Goal: Information Seeking & Learning: Find specific fact

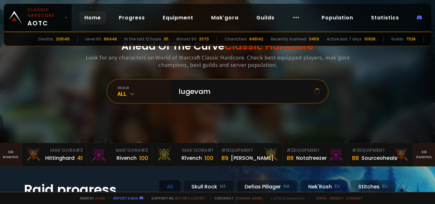
type input "lugevamo"
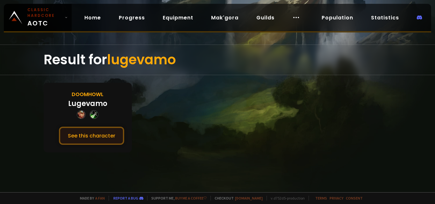
click at [93, 135] on button "See this character" at bounding box center [91, 136] width 65 height 18
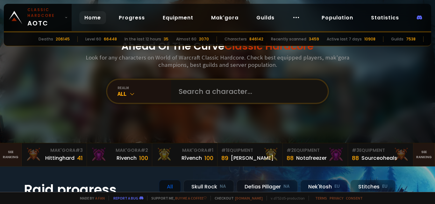
click at [235, 100] on input "text" at bounding box center [247, 91] width 145 height 23
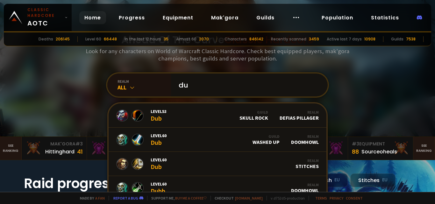
type input "d"
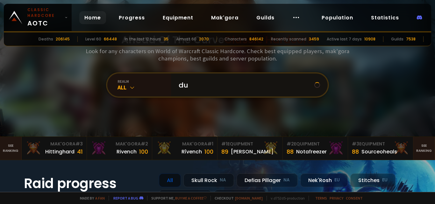
type input "d"
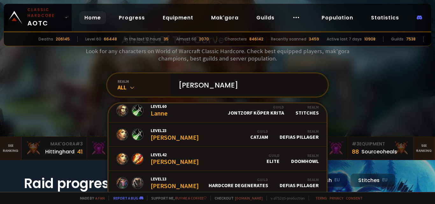
scroll to position [31, 0]
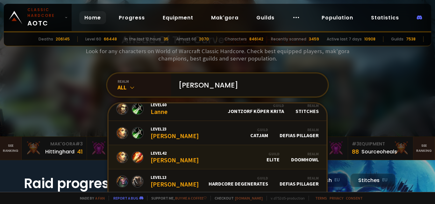
type input "[PERSON_NAME]"
click at [232, 158] on link "Level 42 [PERSON_NAME] Guild Elite Realm Doomhowl" at bounding box center [218, 157] width 218 height 24
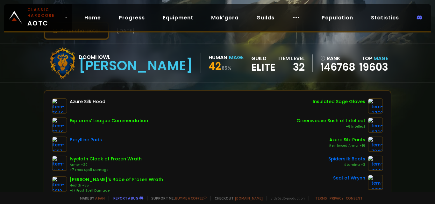
scroll to position [24, 0]
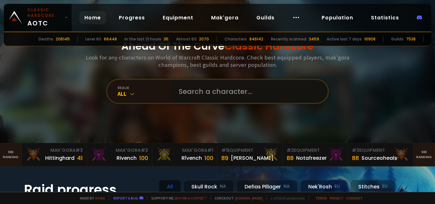
click at [184, 87] on input "text" at bounding box center [247, 91] width 145 height 23
type input "mcshield"
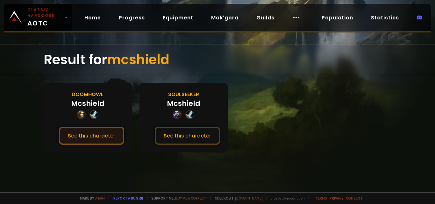
click at [88, 131] on button "See this character" at bounding box center [91, 136] width 65 height 18
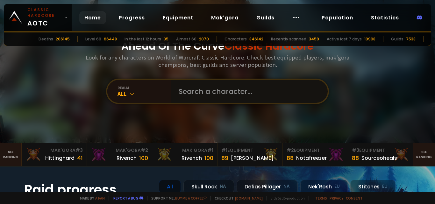
click at [216, 89] on input "text" at bounding box center [247, 91] width 145 height 23
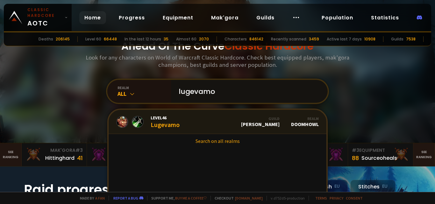
type input "lugevamo"
click at [192, 116] on link "Level 46 Lugevamo Guild [PERSON_NAME] Realm Doomhowl" at bounding box center [218, 122] width 218 height 24
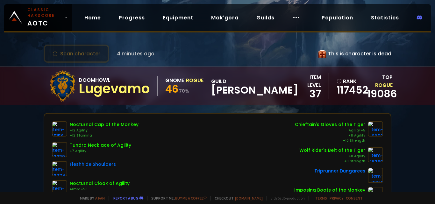
click at [318, 53] on icon at bounding box center [322, 54] width 8 height 8
click at [323, 54] on icon at bounding box center [322, 54] width 8 height 8
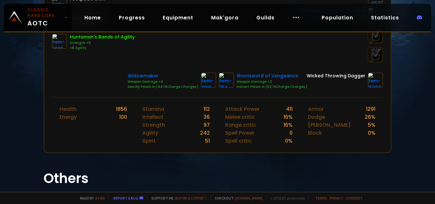
scroll to position [232, 0]
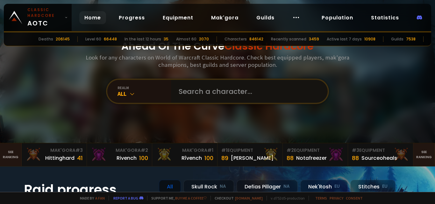
click at [223, 87] on input "text" at bounding box center [247, 91] width 145 height 23
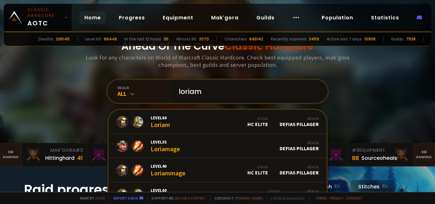
type input "loriam"
click at [352, 94] on div "Ahead Of The Curve Classic Hardcore Look for any characters on World of Warcraf…" at bounding box center [218, 71] width 384 height 143
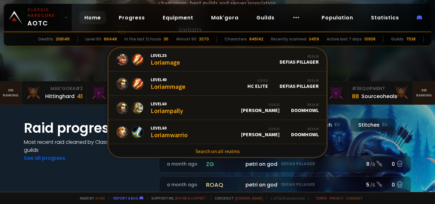
scroll to position [26, 0]
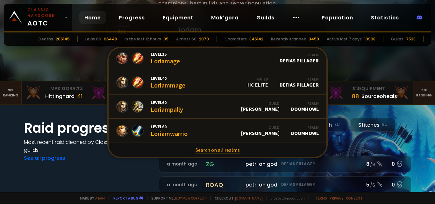
click at [228, 146] on link "Search on all realms" at bounding box center [218, 150] width 218 height 14
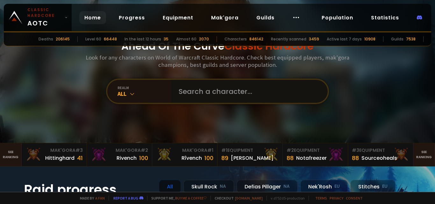
click at [263, 89] on input "text" at bounding box center [247, 91] width 145 height 23
click at [274, 90] on input "text" at bounding box center [247, 91] width 145 height 23
click at [243, 93] on input "text" at bounding box center [247, 91] width 145 height 23
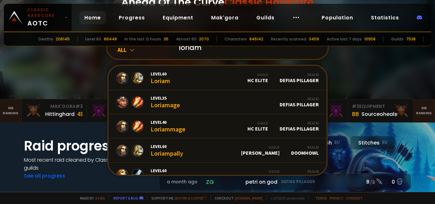
type input "loriam"
click at [355, 68] on div "Ahead Of The Curve Classic Hardcore Look for any characters on World of Warcraf…" at bounding box center [218, 27] width 384 height 143
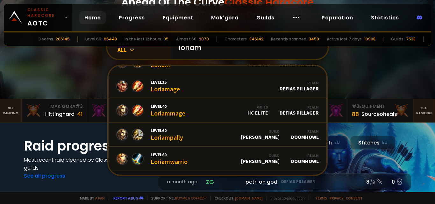
scroll to position [26, 0]
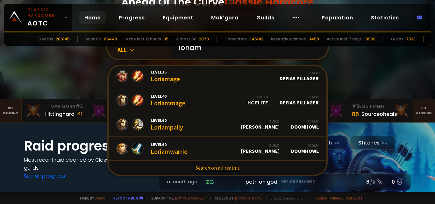
click at [222, 166] on link "Search on all realms" at bounding box center [218, 168] width 218 height 14
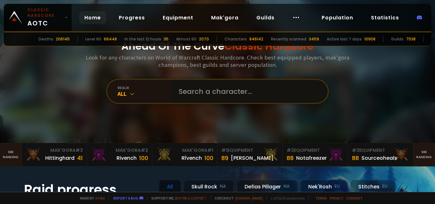
click at [257, 95] on input "text" at bounding box center [247, 91] width 145 height 23
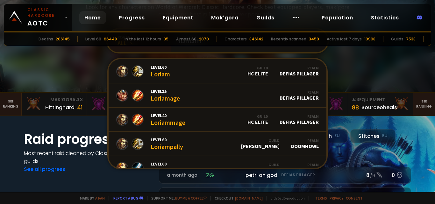
scroll to position [26, 0]
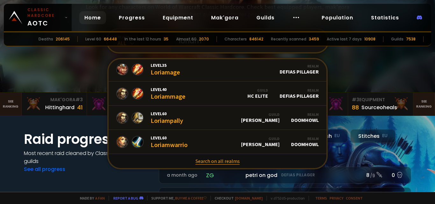
type input "loriam"
click at [223, 161] on link "Search on all realms" at bounding box center [218, 161] width 218 height 14
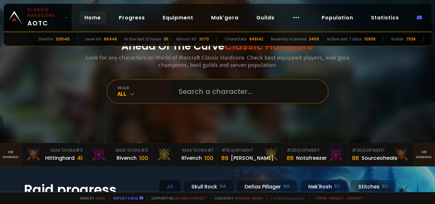
click at [240, 87] on input "text" at bounding box center [247, 91] width 145 height 23
click at [249, 98] on input "text" at bounding box center [247, 91] width 145 height 23
click at [270, 89] on input "text" at bounding box center [247, 91] width 145 height 23
click at [134, 92] on div "All" at bounding box center [143, 93] width 53 height 7
click at [264, 90] on input "text" at bounding box center [247, 91] width 145 height 23
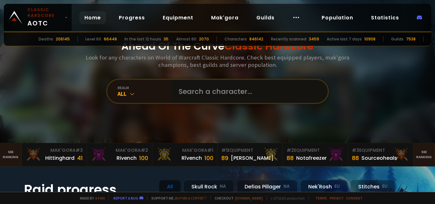
click at [237, 93] on input "text" at bounding box center [247, 91] width 145 height 23
click at [126, 95] on div "All" at bounding box center [143, 93] width 53 height 7
click at [125, 87] on div "realm" at bounding box center [143, 87] width 53 height 5
click at [221, 93] on input "text" at bounding box center [247, 91] width 145 height 23
click at [195, 93] on input "text" at bounding box center [247, 91] width 145 height 23
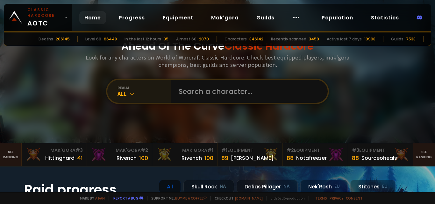
click at [130, 96] on icon at bounding box center [132, 94] width 6 height 6
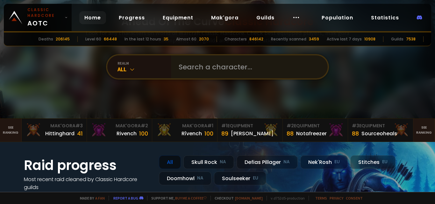
scroll to position [19, 0]
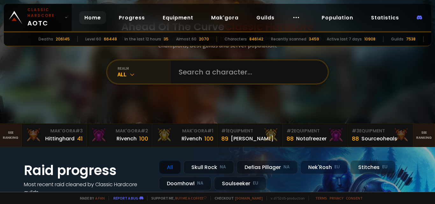
click at [121, 72] on div "All" at bounding box center [143, 74] width 53 height 7
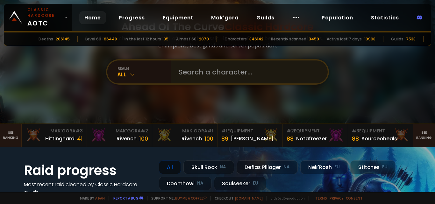
click at [195, 85] on div "Ahead Of The Curve Classic Hardcore Look for any characters on World of Warcraf…" at bounding box center [218, 52] width 384 height 143
click at [195, 82] on input "text" at bounding box center [247, 71] width 145 height 23
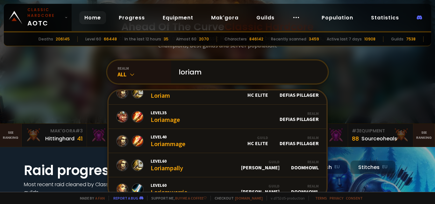
scroll to position [0, 0]
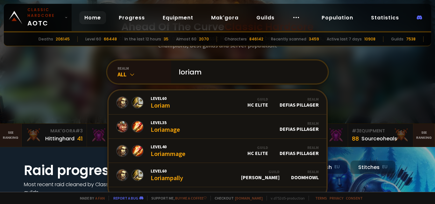
type input "loriam"
click at [353, 83] on div "Ahead Of The Curve Classic Hardcore Look for any characters on World of Warcraf…" at bounding box center [218, 52] width 384 height 143
